Goal: Task Accomplishment & Management: Manage account settings

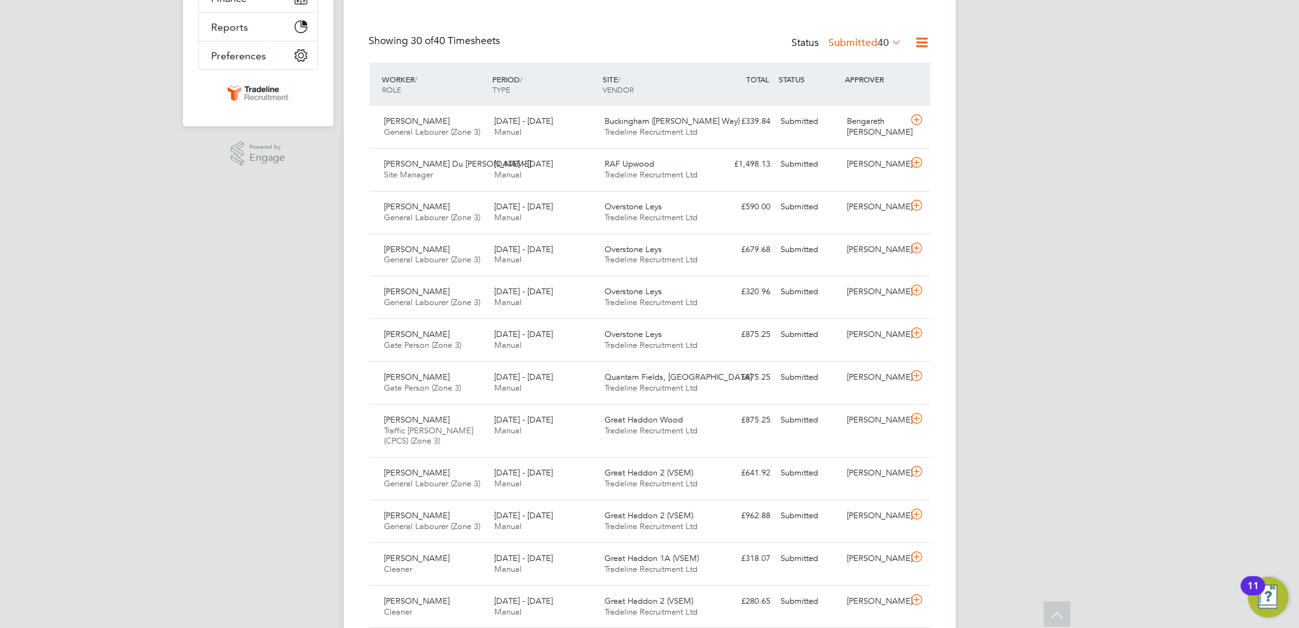
click at [1299, 459] on html "MT [PERSON_NAME] Notifications 1 Applications: Network Team Members Businesses …" at bounding box center [649, 617] width 1299 height 1788
